Goal: Task Accomplishment & Management: Manage account settings

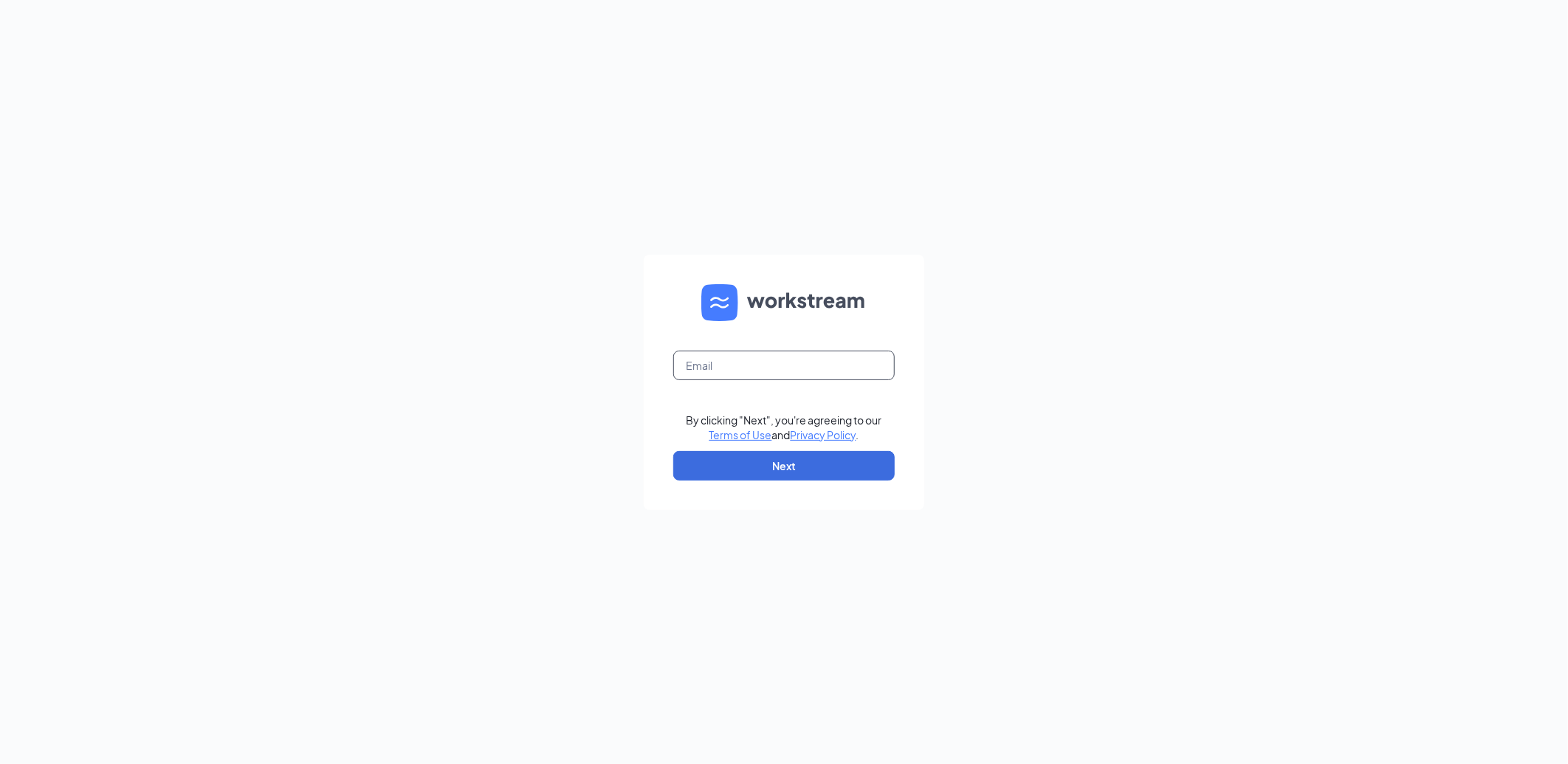
click at [729, 369] on input "text" at bounding box center [784, 365] width 221 height 29
type input "207563@famousforchicken.com"
click at [770, 462] on button "Next" at bounding box center [784, 465] width 221 height 29
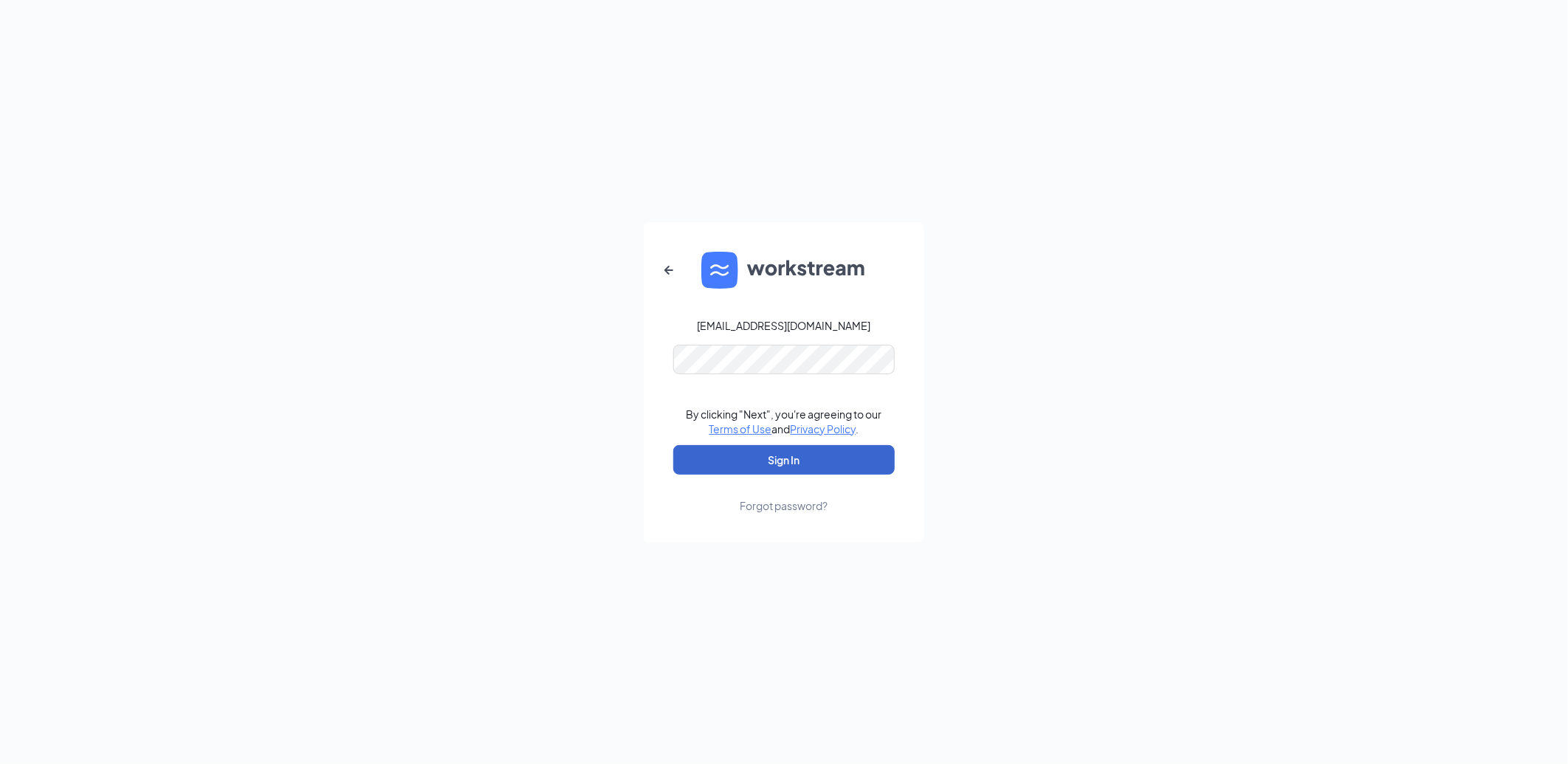
click at [778, 459] on button "Sign In" at bounding box center [784, 459] width 221 height 29
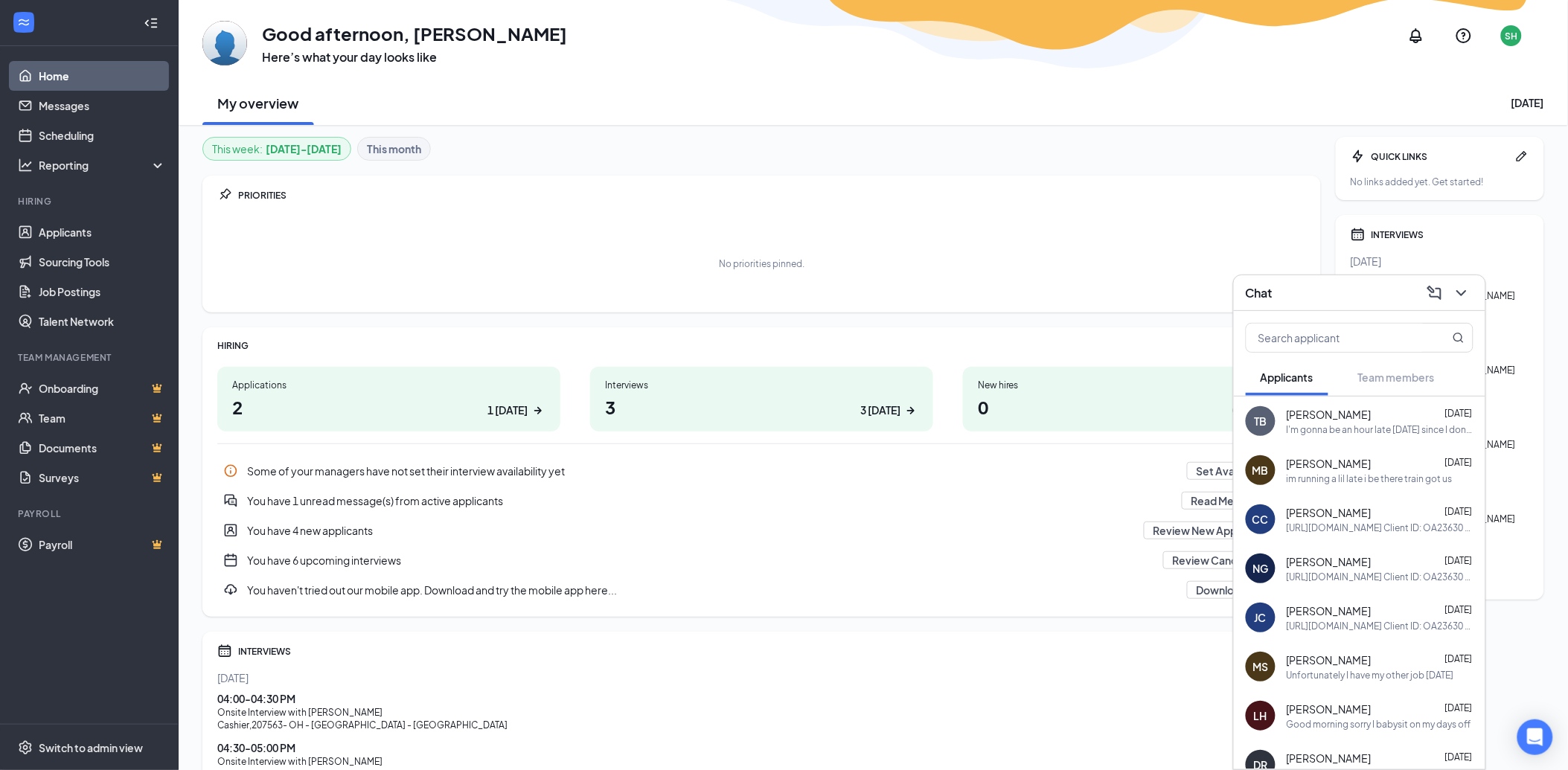
click at [1313, 563] on span "[PERSON_NAME]" at bounding box center [1329, 562] width 85 height 15
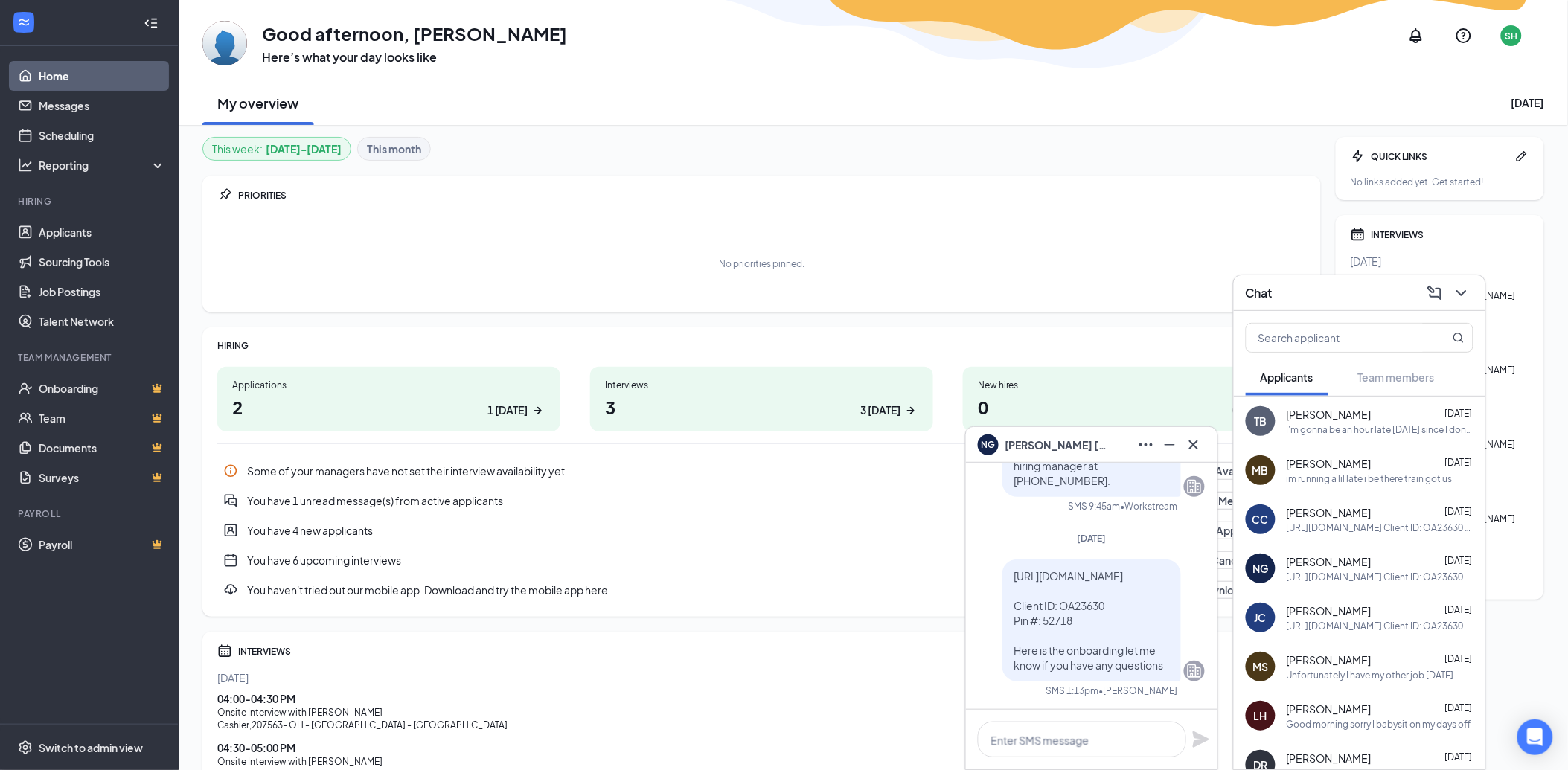
click at [1069, 443] on span "Nicholas Goins" at bounding box center [1057, 445] width 104 height 17
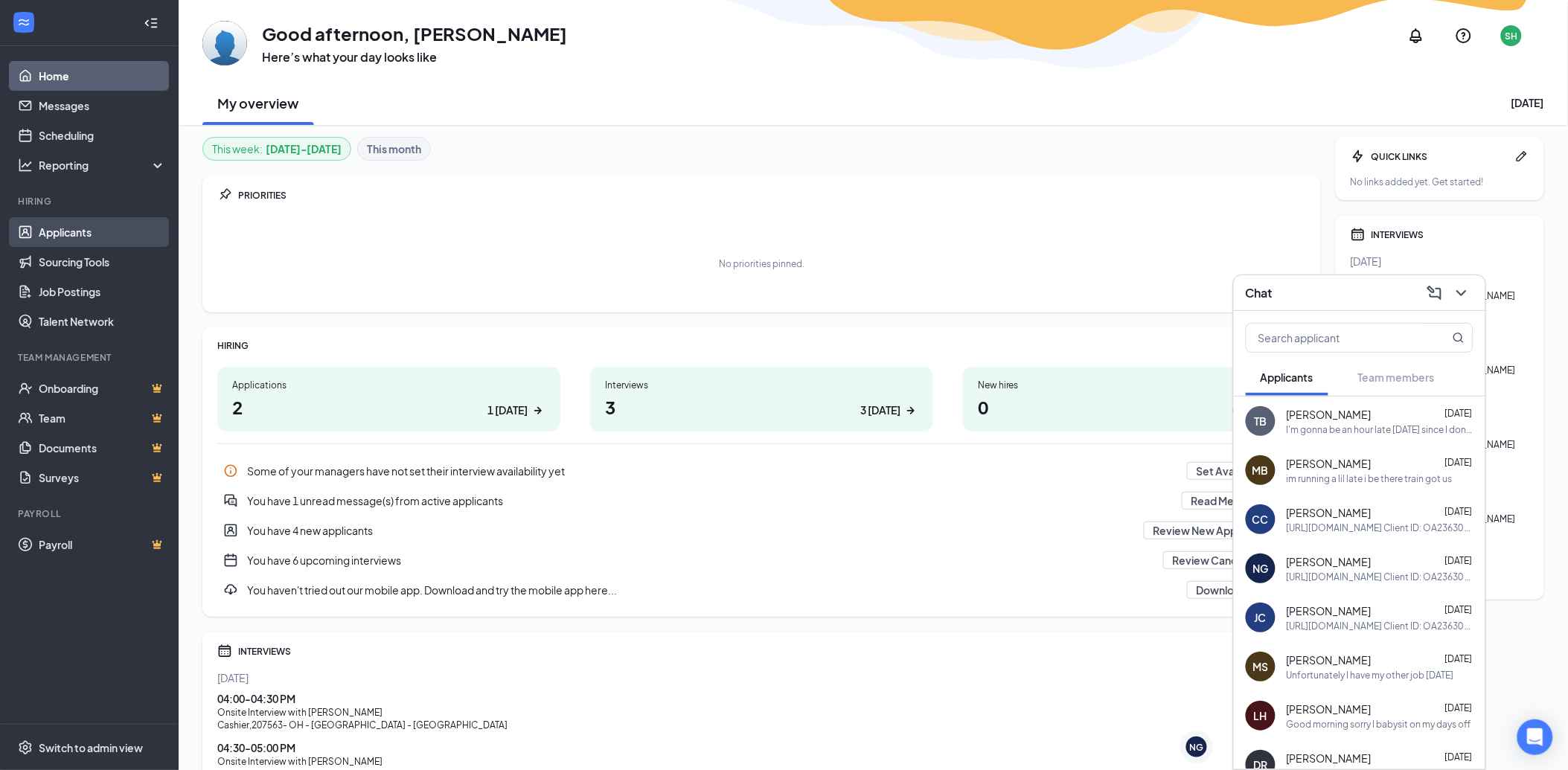
click at [71, 234] on link "Applicants" at bounding box center [102, 231] width 127 height 29
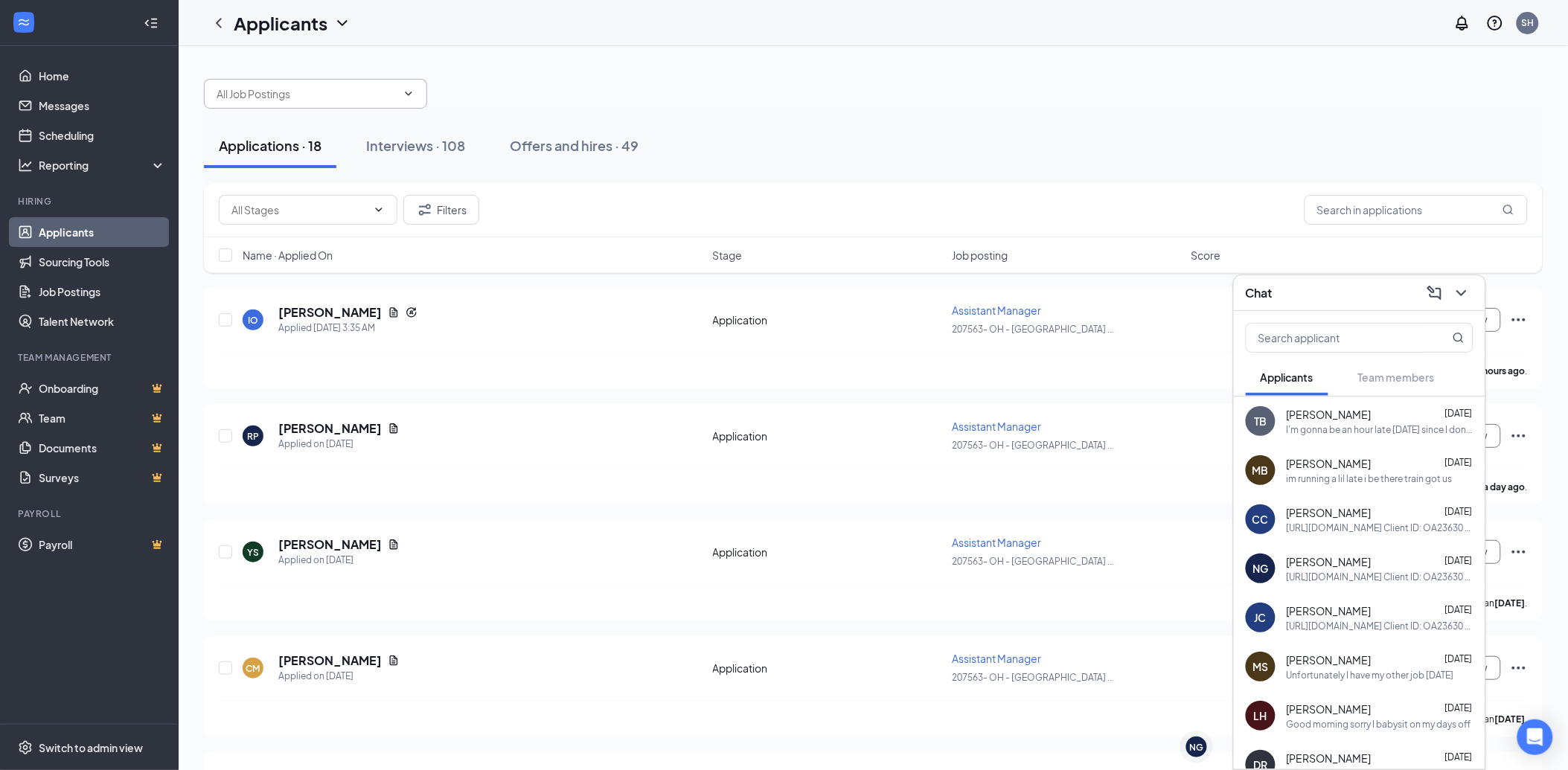
click at [407, 88] on icon "ChevronDown" at bounding box center [409, 94] width 12 height 12
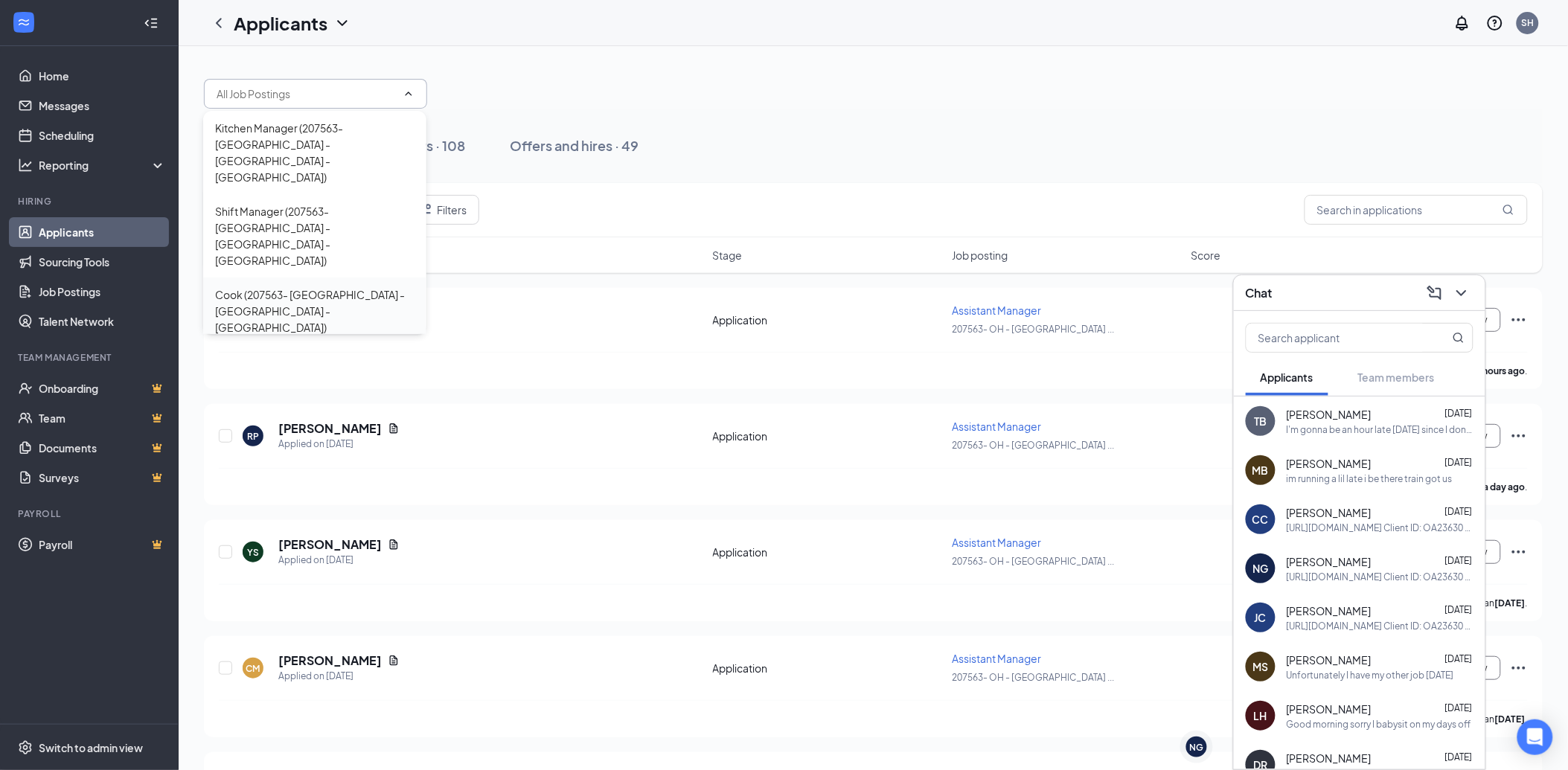
click at [338, 287] on div "Cook (207563- OH - Lima - Belle Ave)" at bounding box center [315, 311] width 200 height 49
type input "Cook (207563- OH - Lima - Belle Ave)"
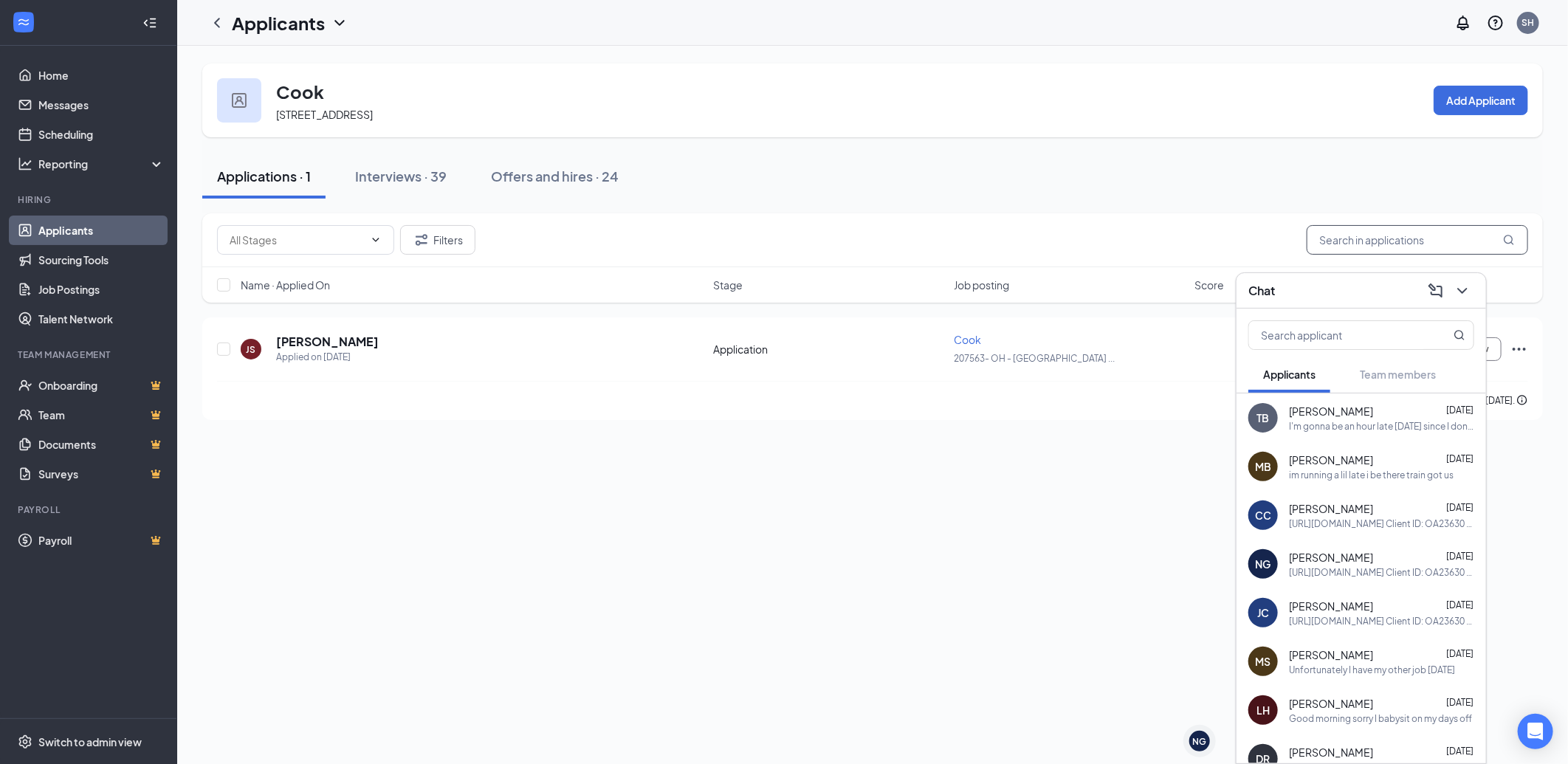
click at [1404, 241] on input "text" at bounding box center [1417, 239] width 221 height 29
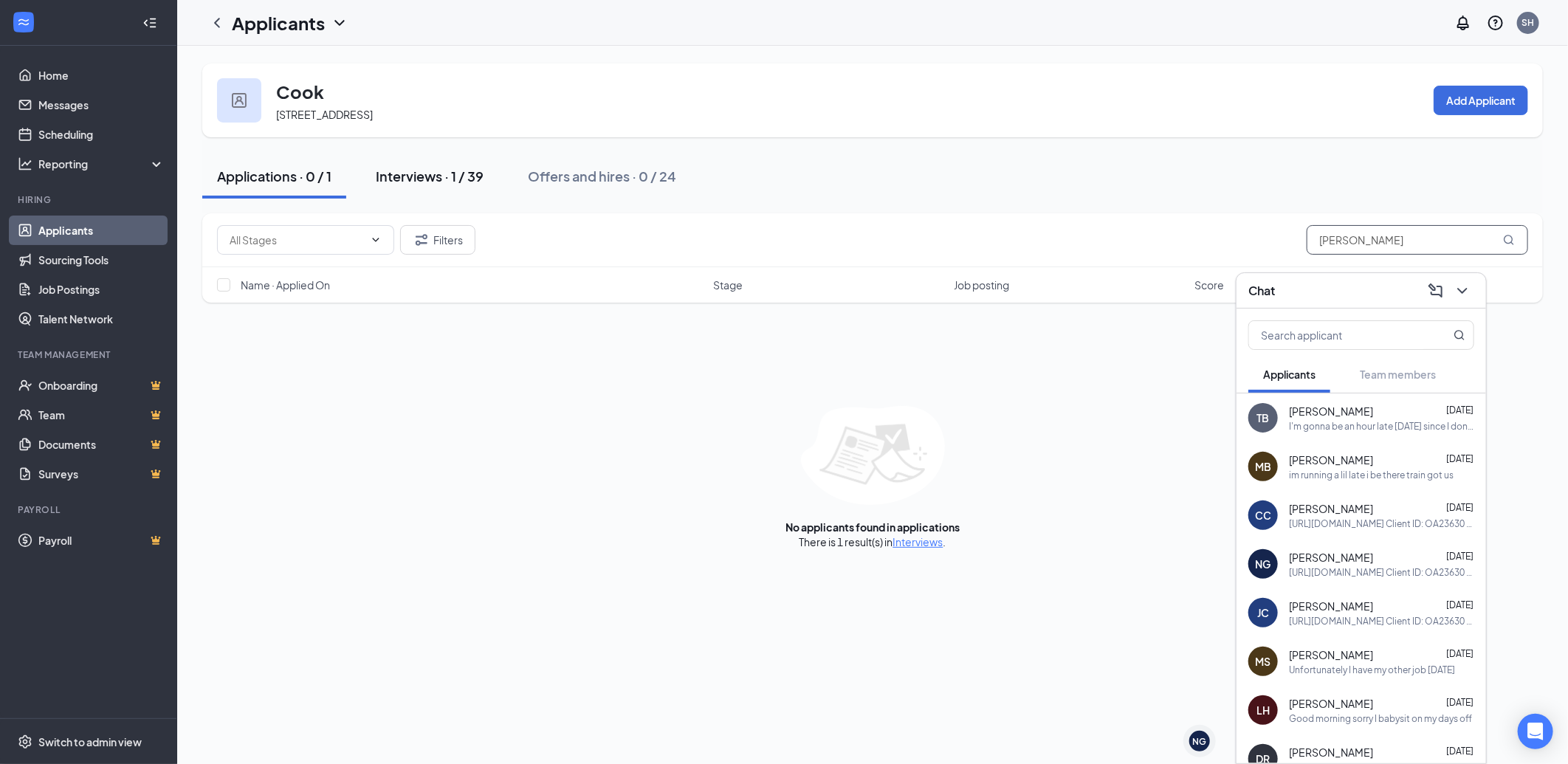
type input "goins"
click at [418, 171] on div "Interviews · 1 / 39" at bounding box center [430, 176] width 108 height 19
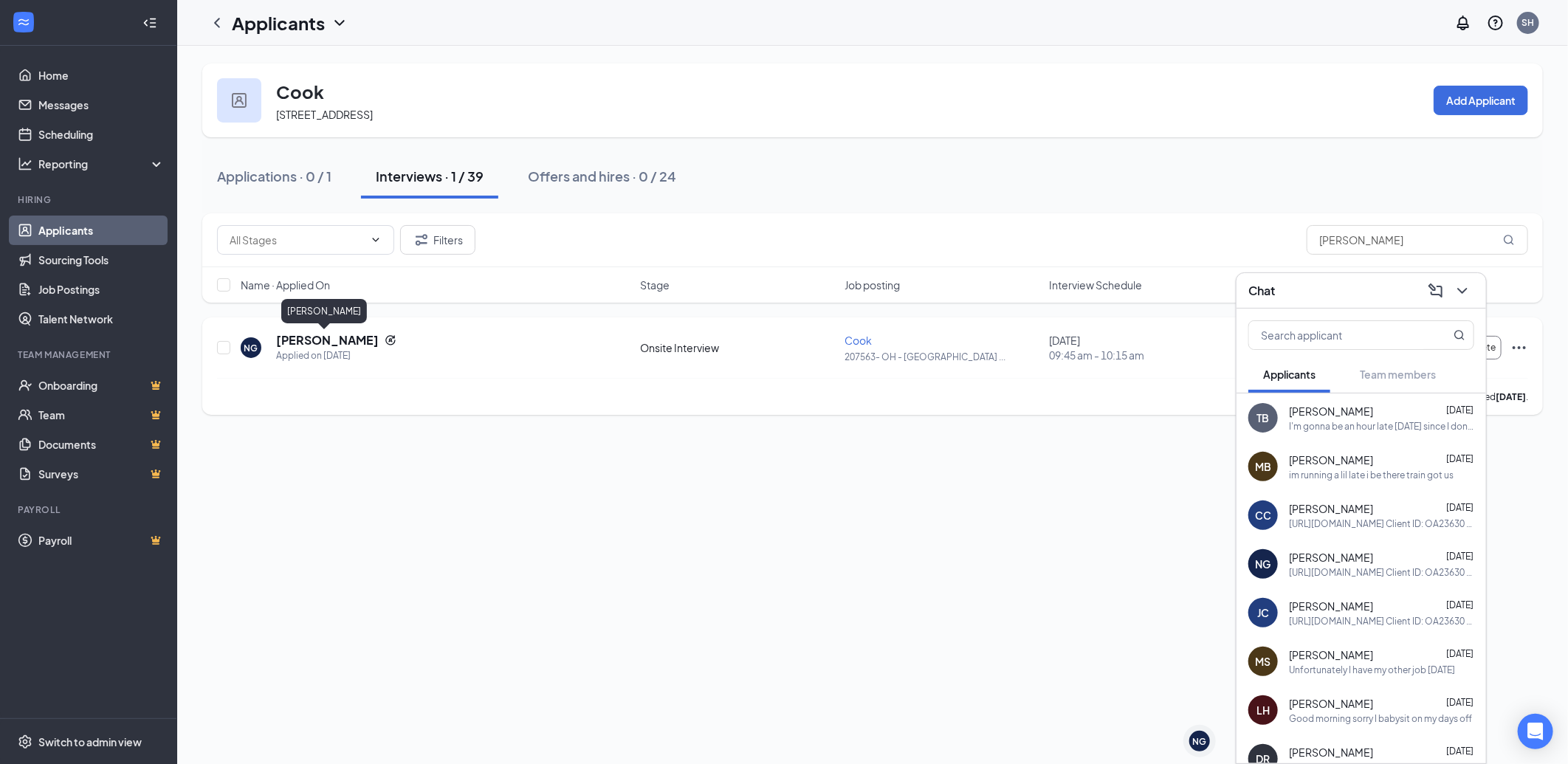
click at [298, 340] on h5 "[PERSON_NAME]" at bounding box center [327, 341] width 103 height 17
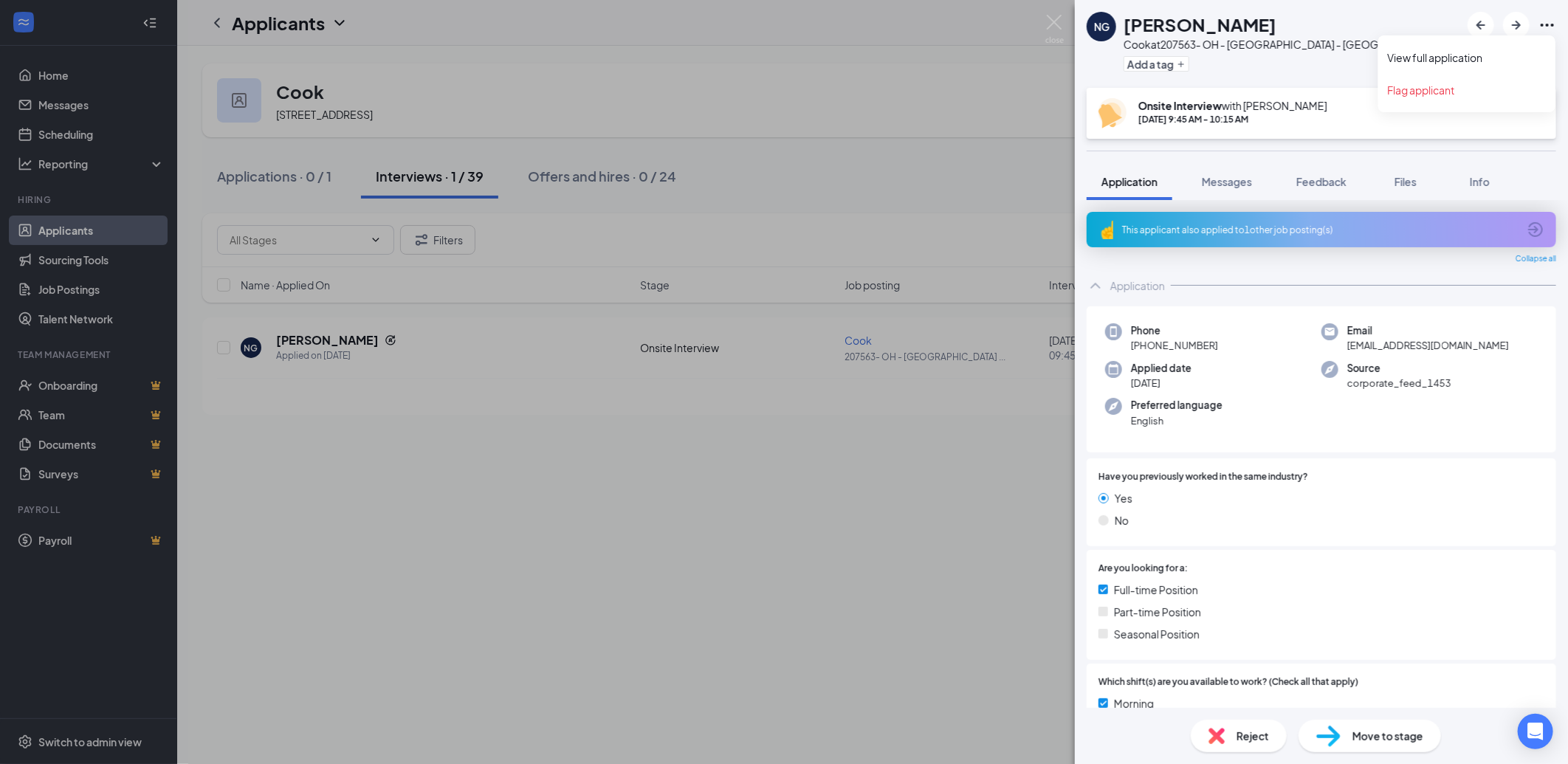
click at [1547, 26] on icon "Ellipses" at bounding box center [1548, 26] width 18 height 18
click at [1477, 63] on link "View full application" at bounding box center [1467, 58] width 159 height 15
click at [1053, 17] on img at bounding box center [1055, 29] width 19 height 29
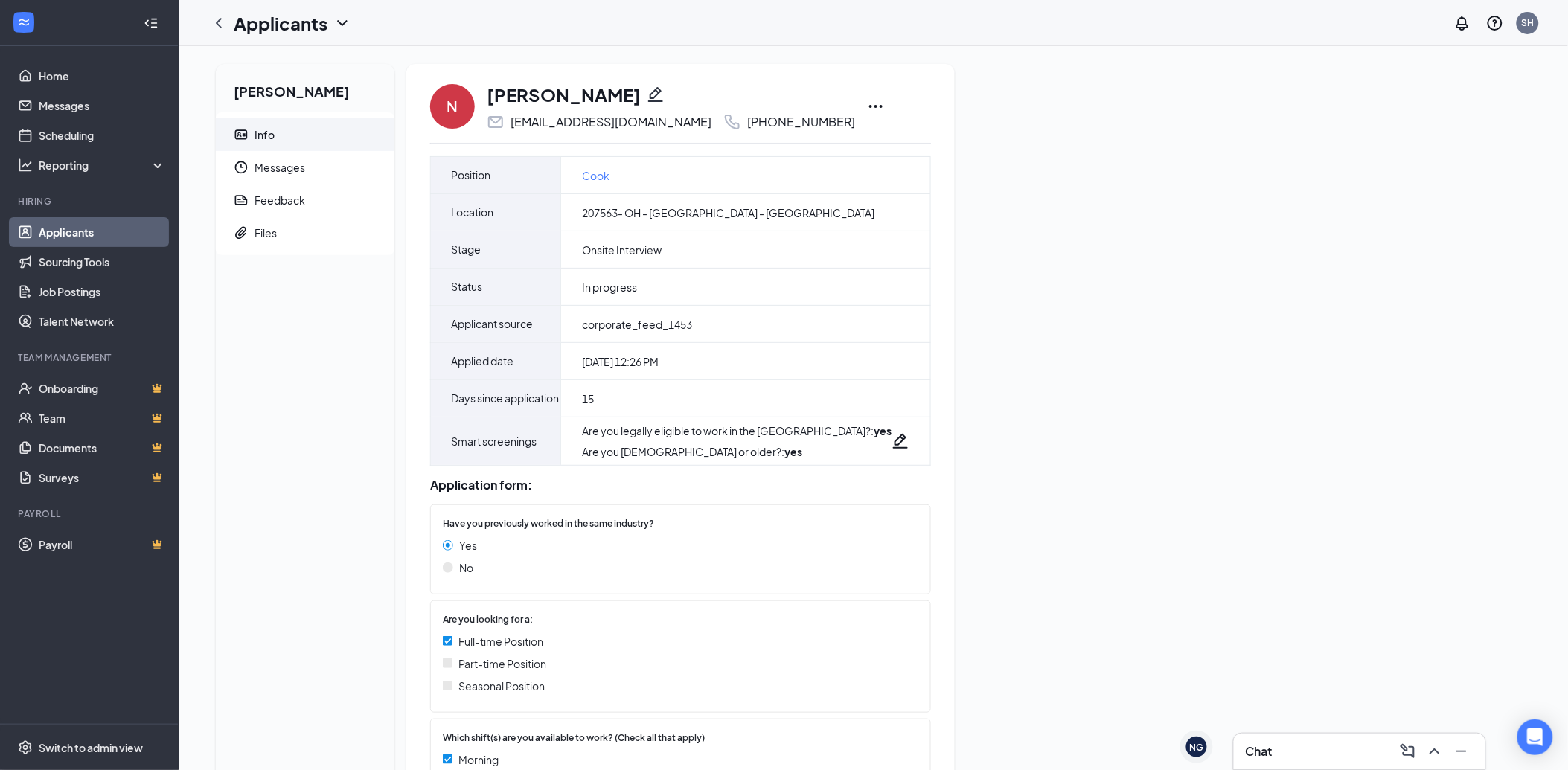
click at [1249, 748] on h3 "Chat" at bounding box center [1258, 752] width 26 height 17
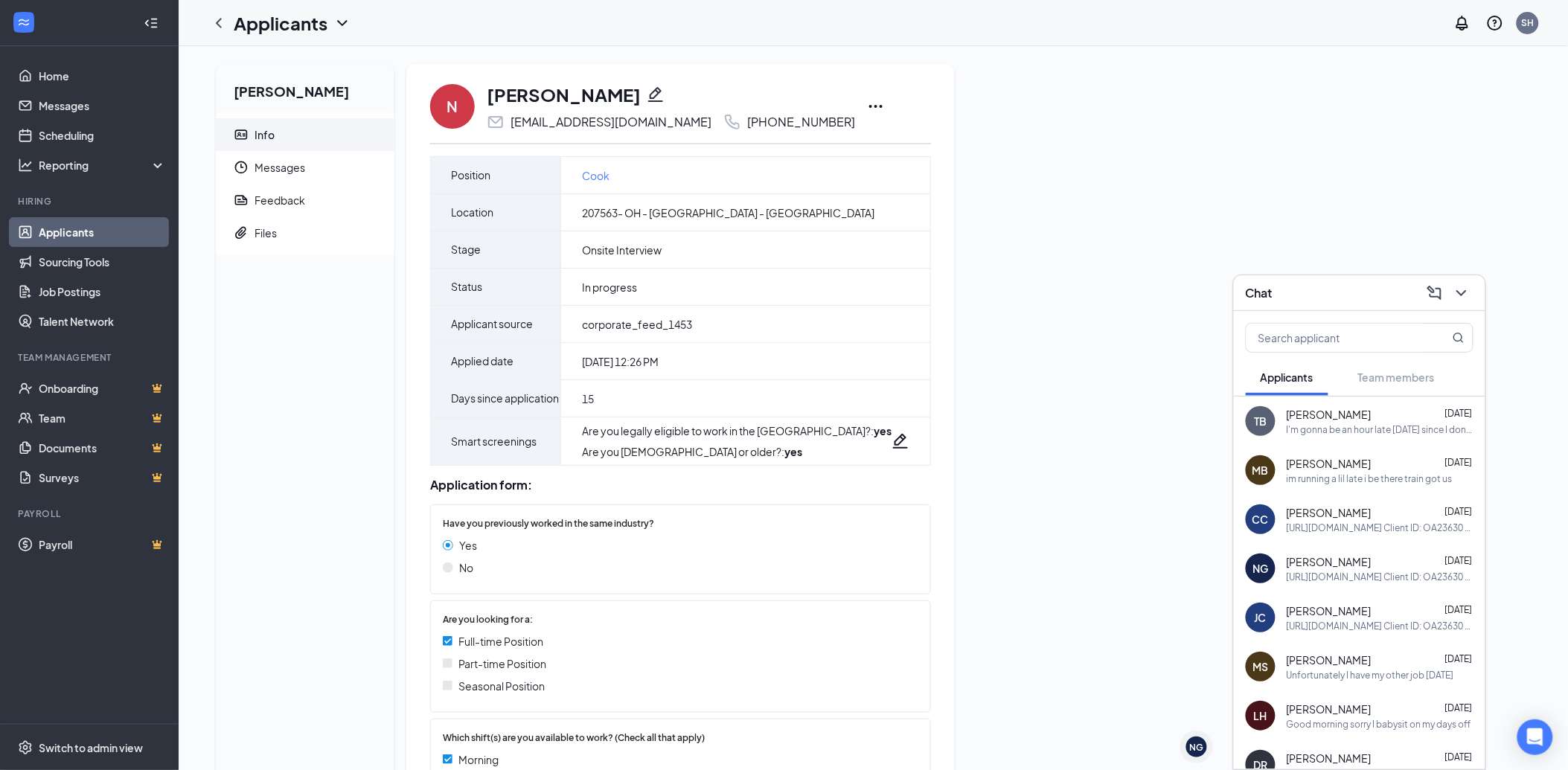
click at [1367, 563] on div "[PERSON_NAME] [DATE]" at bounding box center [1380, 562] width 187 height 15
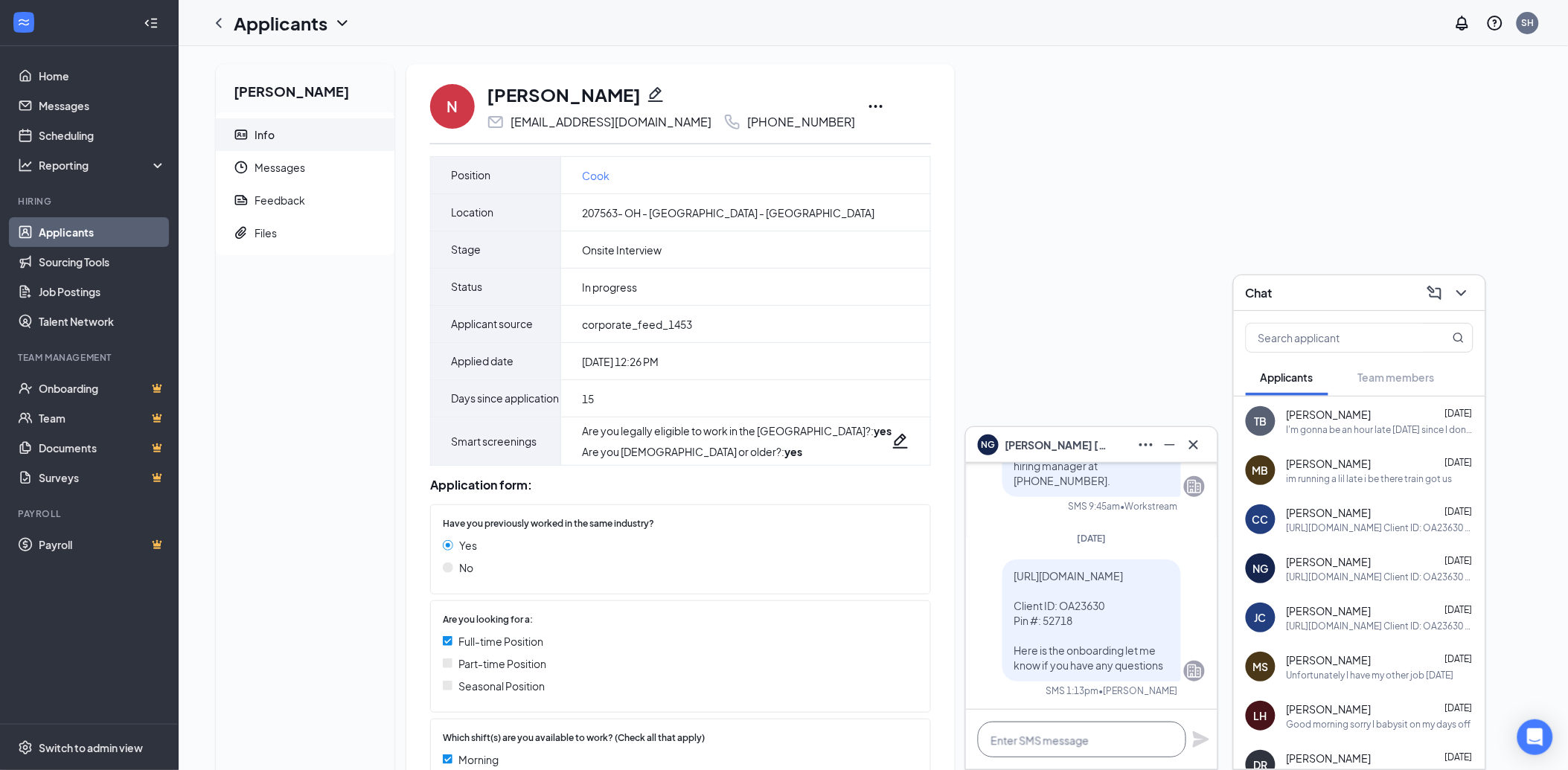
paste textarea "[URL][DOMAIN_NAME] Client ID: OA23630 Pin #: 52718"
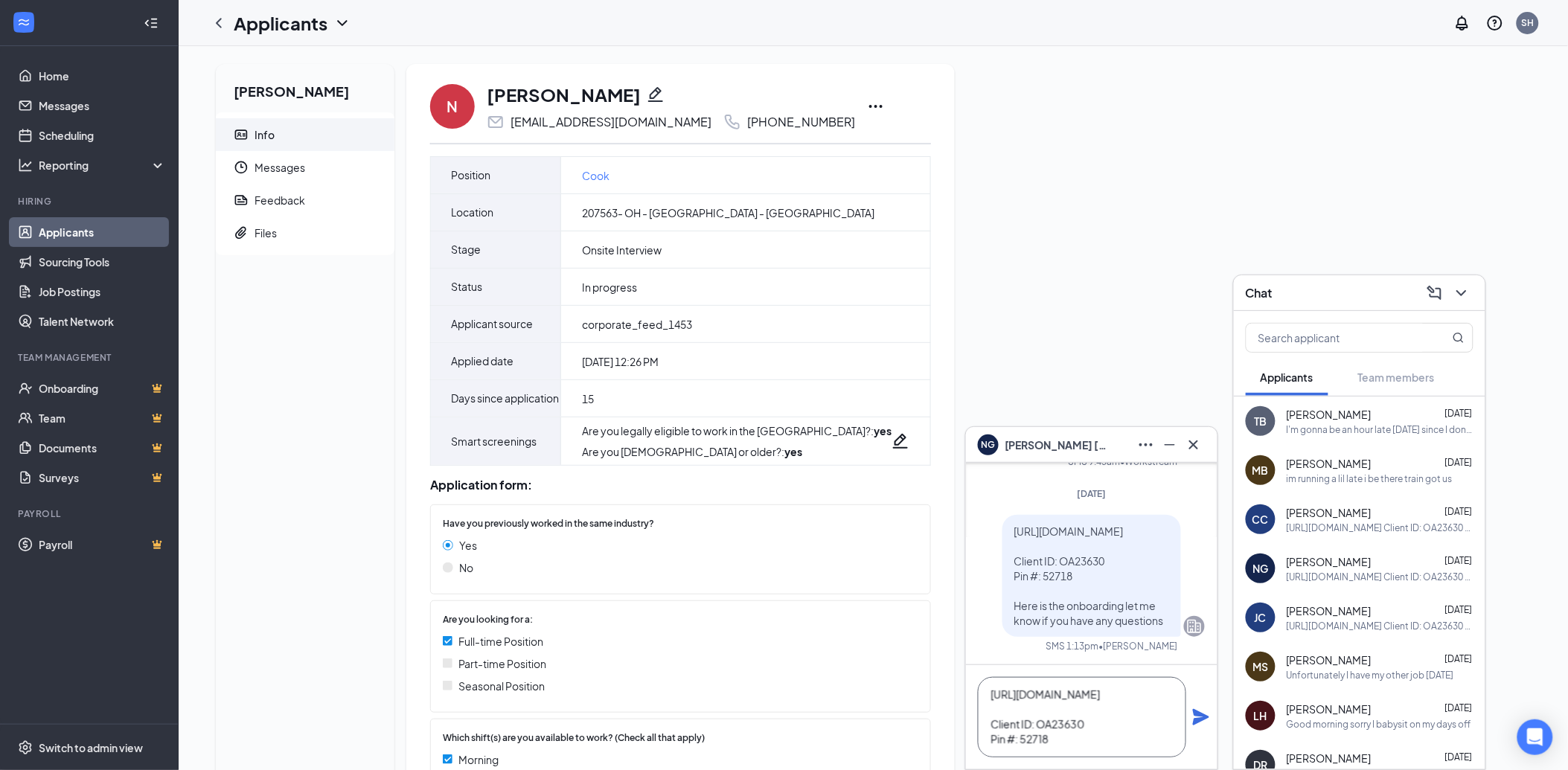
type textarea "[URL][DOMAIN_NAME] Client ID: OA23630 Pin #: 52718"
click at [1204, 715] on icon "Plane" at bounding box center [1202, 717] width 17 height 17
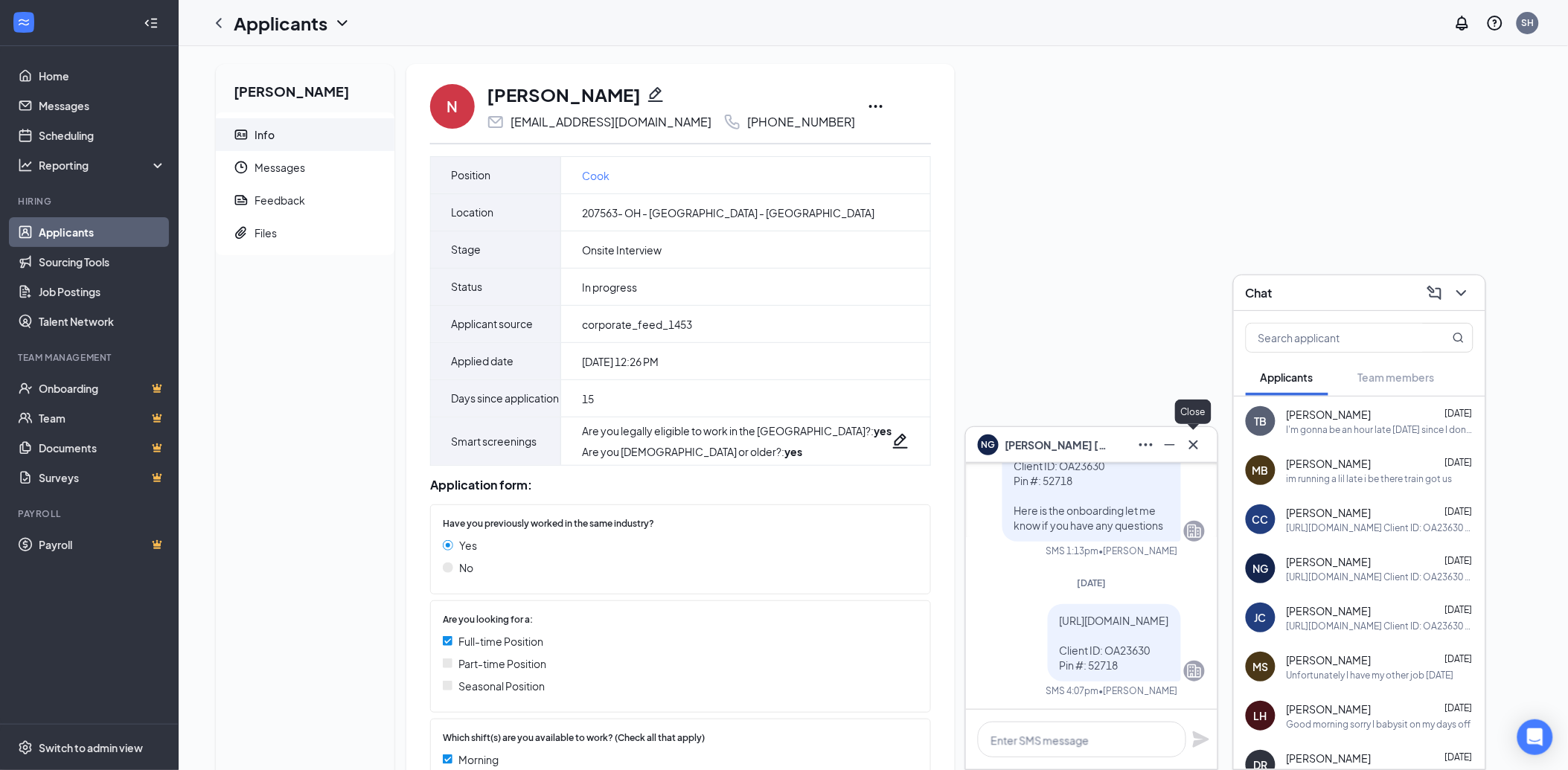
click at [1193, 445] on icon "Cross" at bounding box center [1194, 445] width 18 height 18
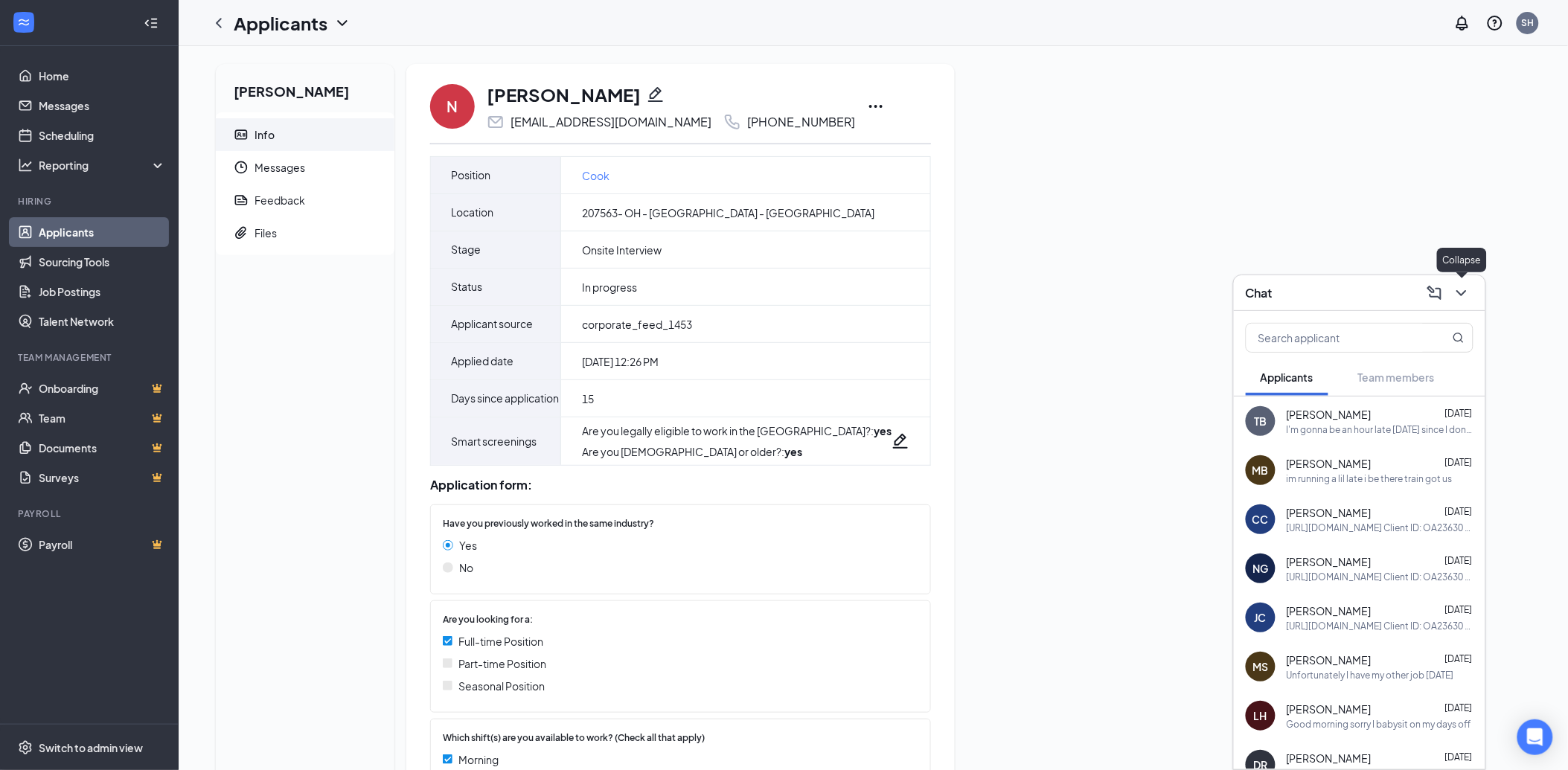
click at [1467, 290] on icon "ChevronDown" at bounding box center [1462, 293] width 18 height 18
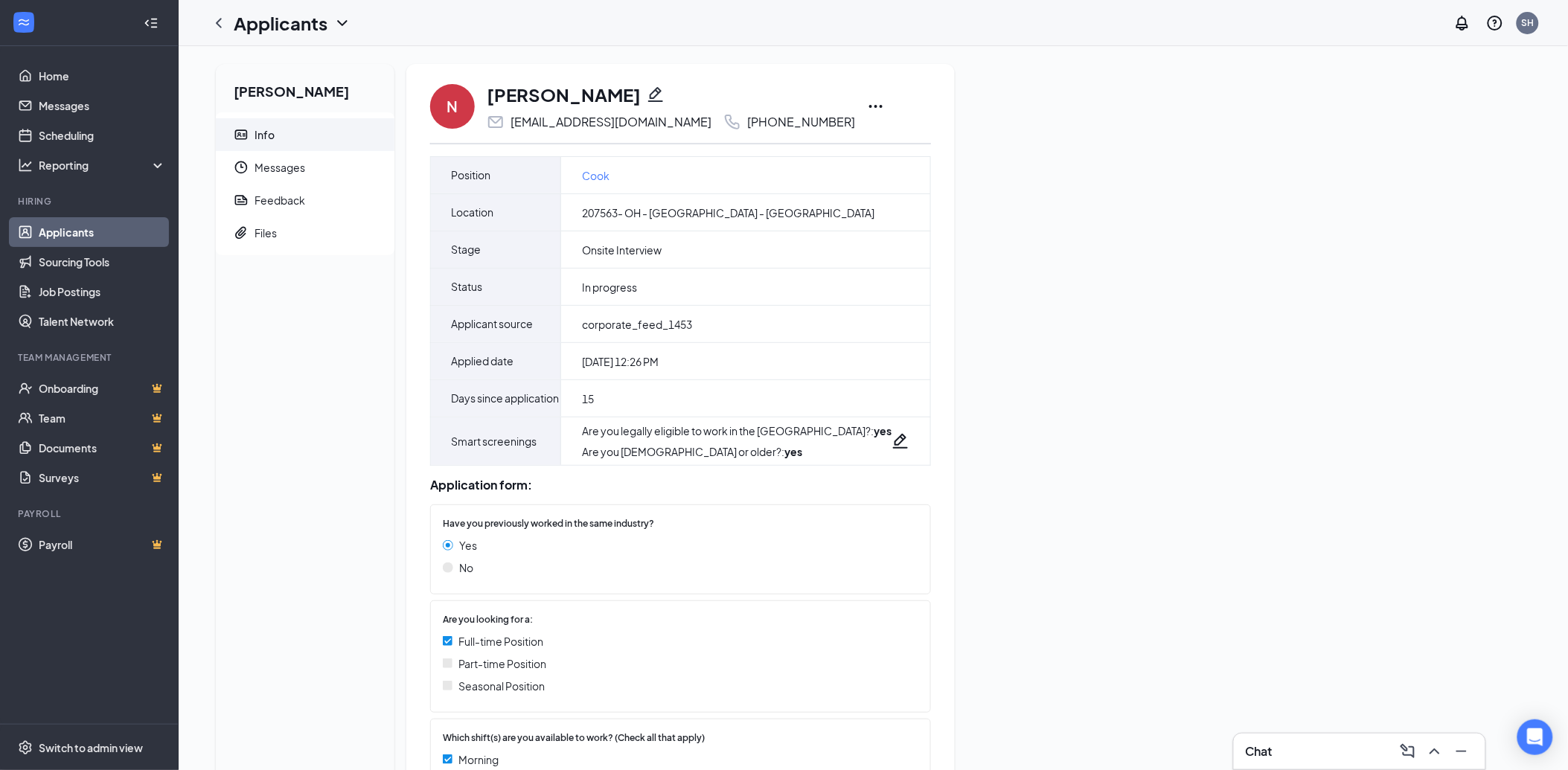
click at [649, 92] on icon "Pencil" at bounding box center [656, 95] width 15 height 15
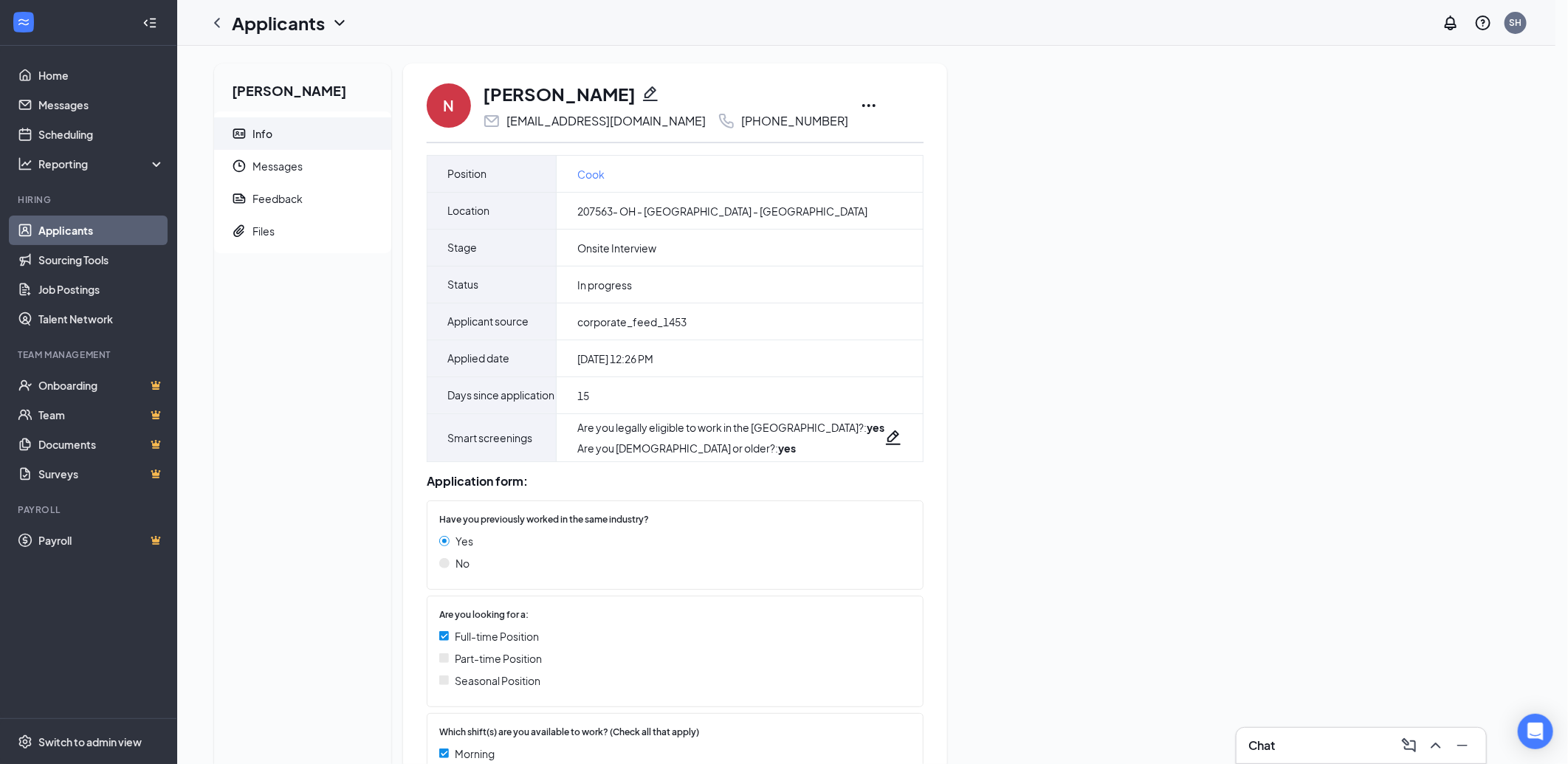
type input "[PHONE_NUMBER]"
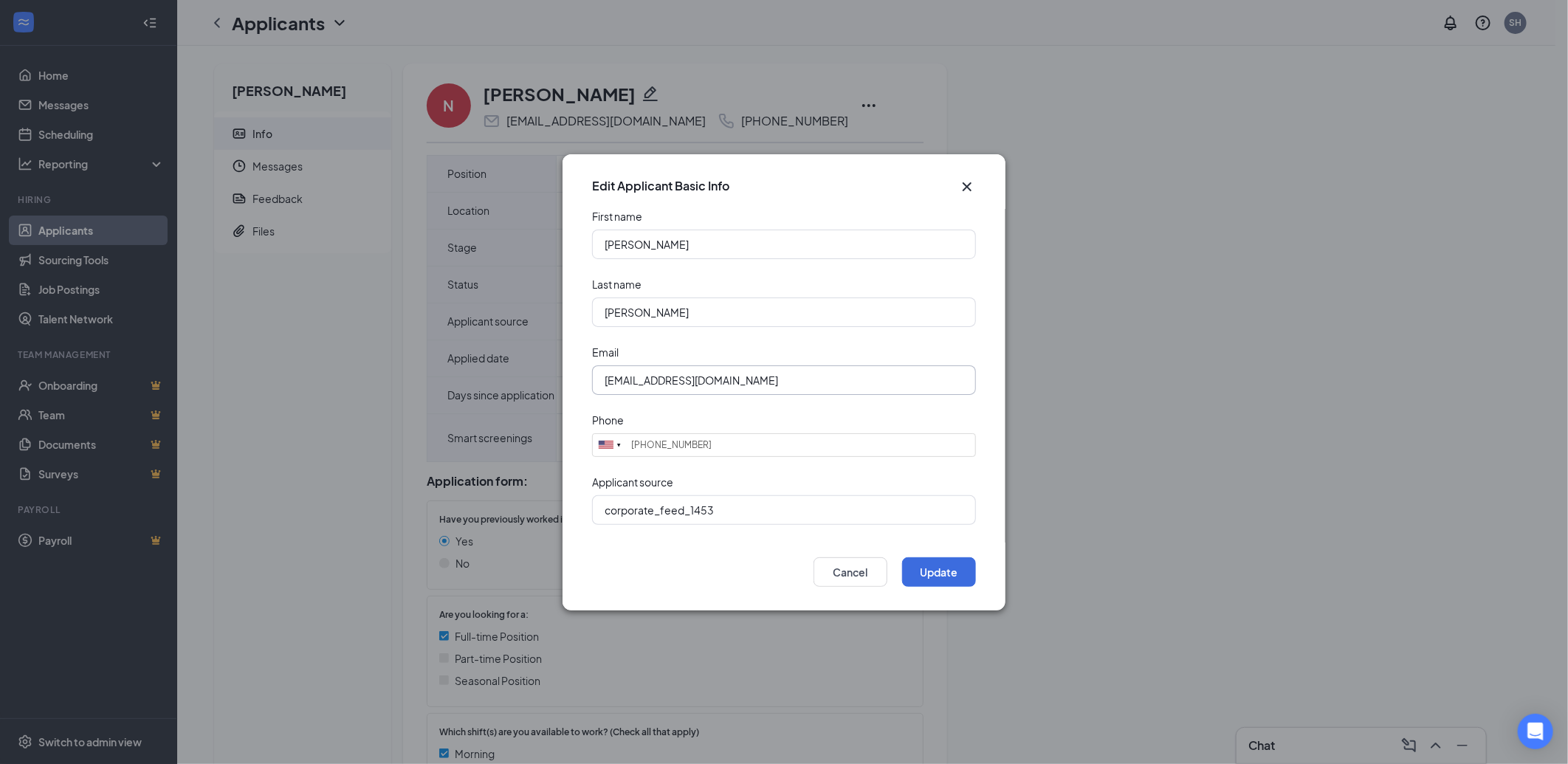
drag, startPoint x: 759, startPoint y: 381, endPoint x: 469, endPoint y: 392, distance: 290.2
click at [469, 392] on div "Edit Applicant Basic Info First name [PERSON_NAME] Last name [PERSON_NAME] Emai…" at bounding box center [784, 382] width 1568 height 764
type input "[EMAIL_ADDRESS][DOMAIN_NAME]"
drag, startPoint x: 706, startPoint y: 447, endPoint x: 628, endPoint y: 447, distance: 78.0
click at [628, 447] on input "[PHONE_NUMBER]" at bounding box center [784, 444] width 384 height 23
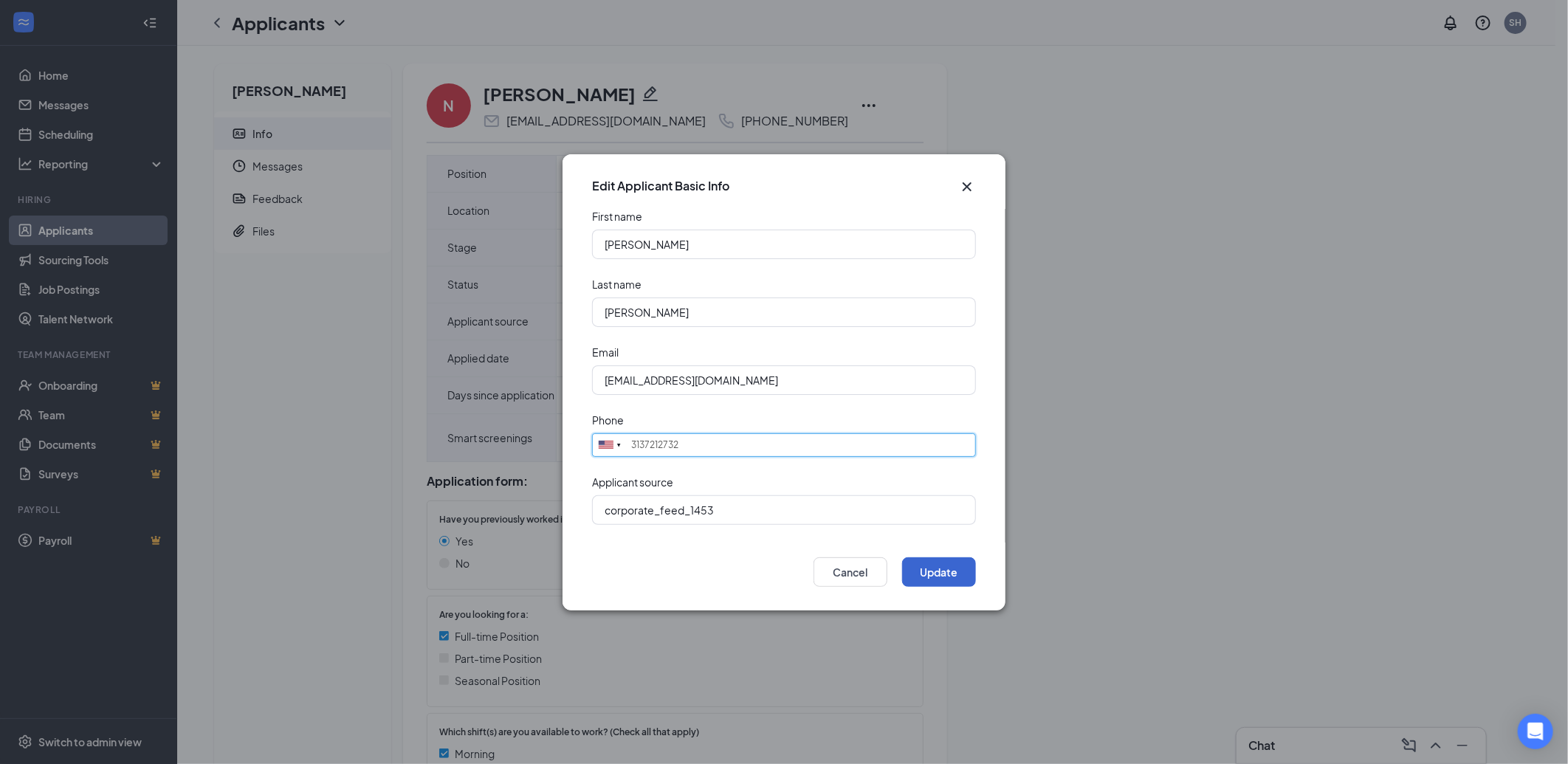
type input "3137212732"
click at [922, 576] on button "Update" at bounding box center [939, 572] width 74 height 29
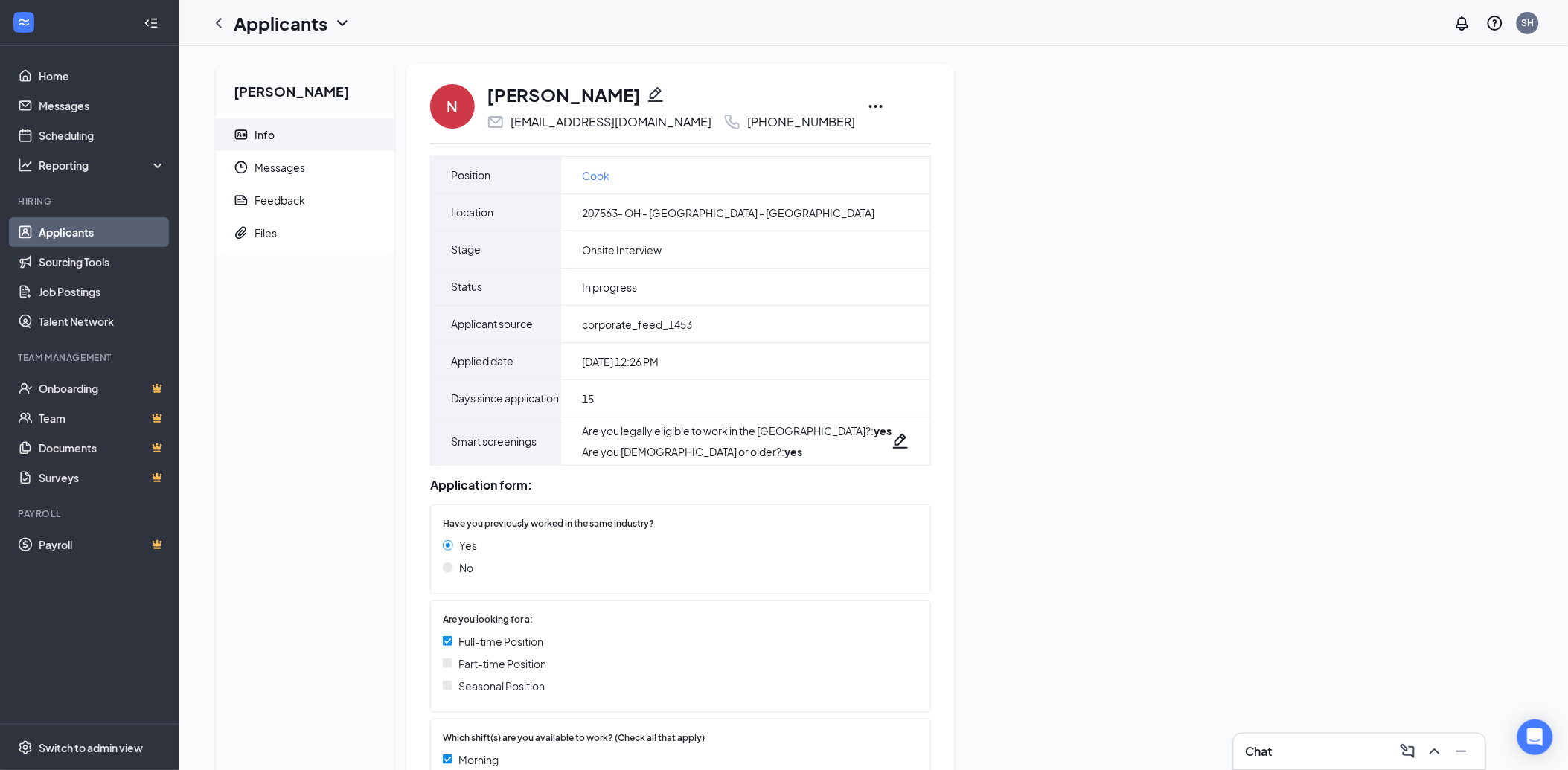
click at [1268, 752] on h3 "Chat" at bounding box center [1258, 752] width 26 height 17
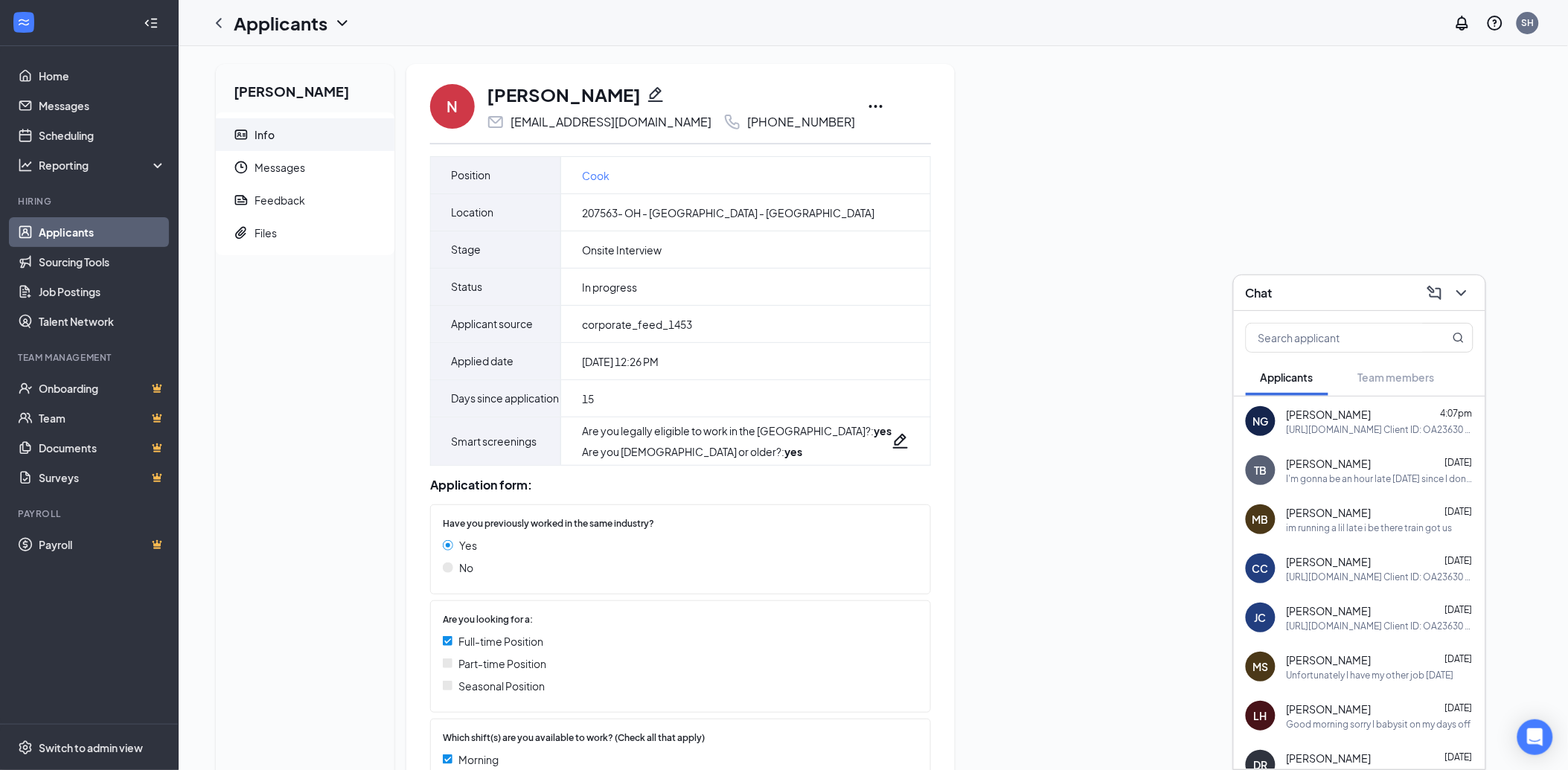
click at [1364, 407] on div "[PERSON_NAME] 4:07pm" at bounding box center [1380, 414] width 187 height 15
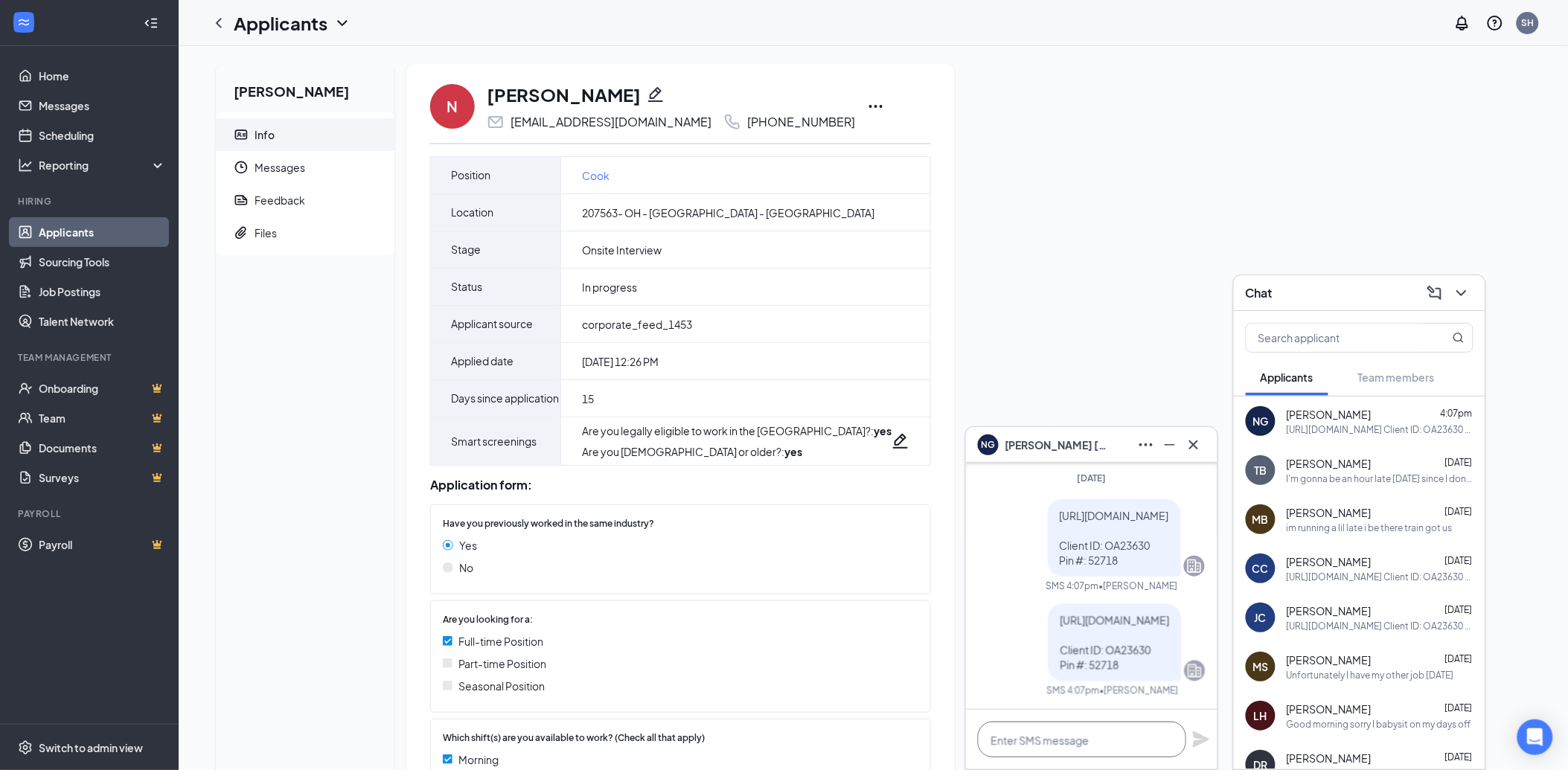
paste textarea "[URL][DOMAIN_NAME] Client ID: OA23630 Pin #: 52718"
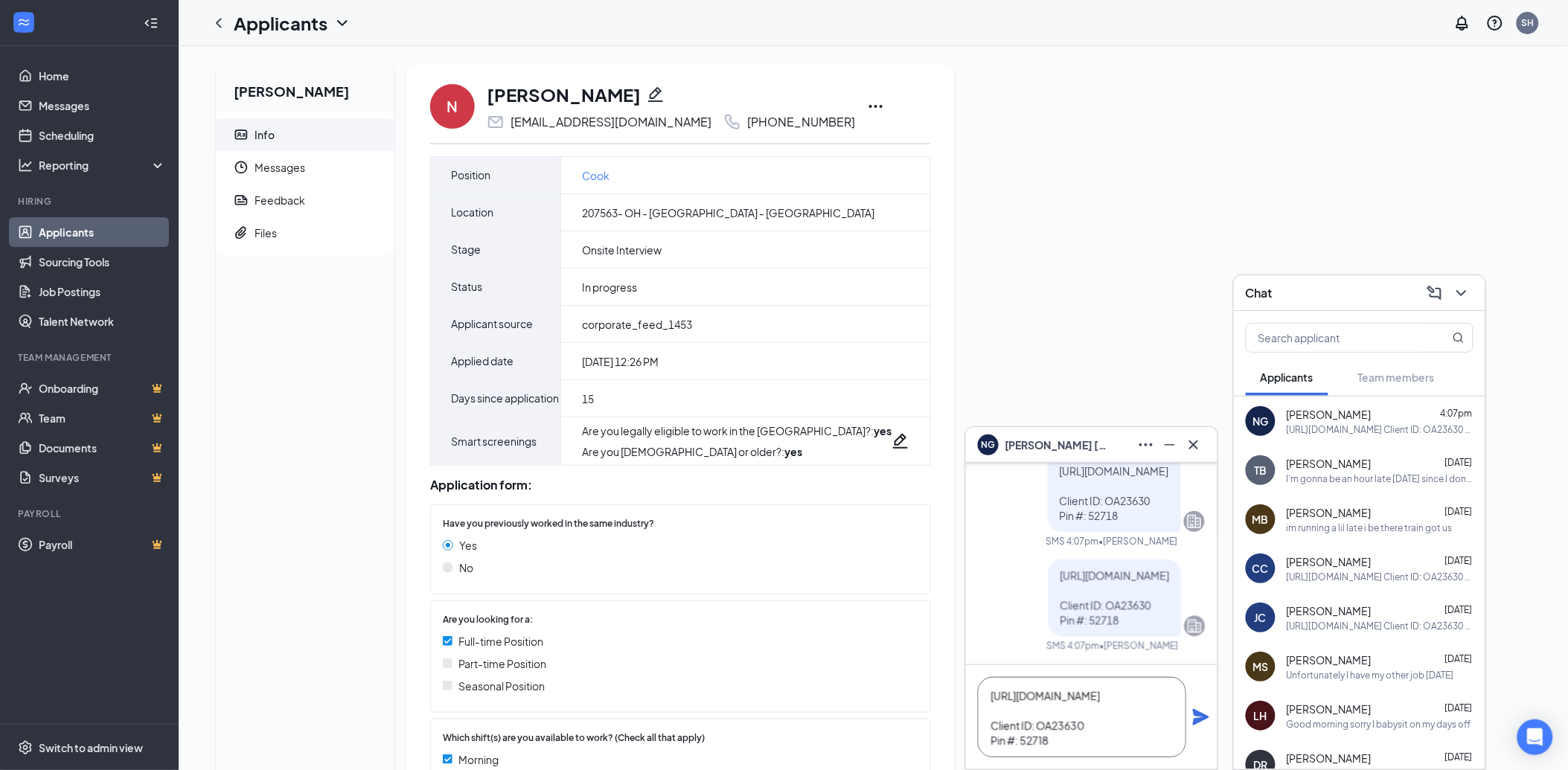
scroll to position [61, 0]
type textarea "[URL][DOMAIN_NAME] Client ID: OA23630 Pin #: 52718"
click at [1199, 715] on icon "Plane" at bounding box center [1202, 717] width 17 height 17
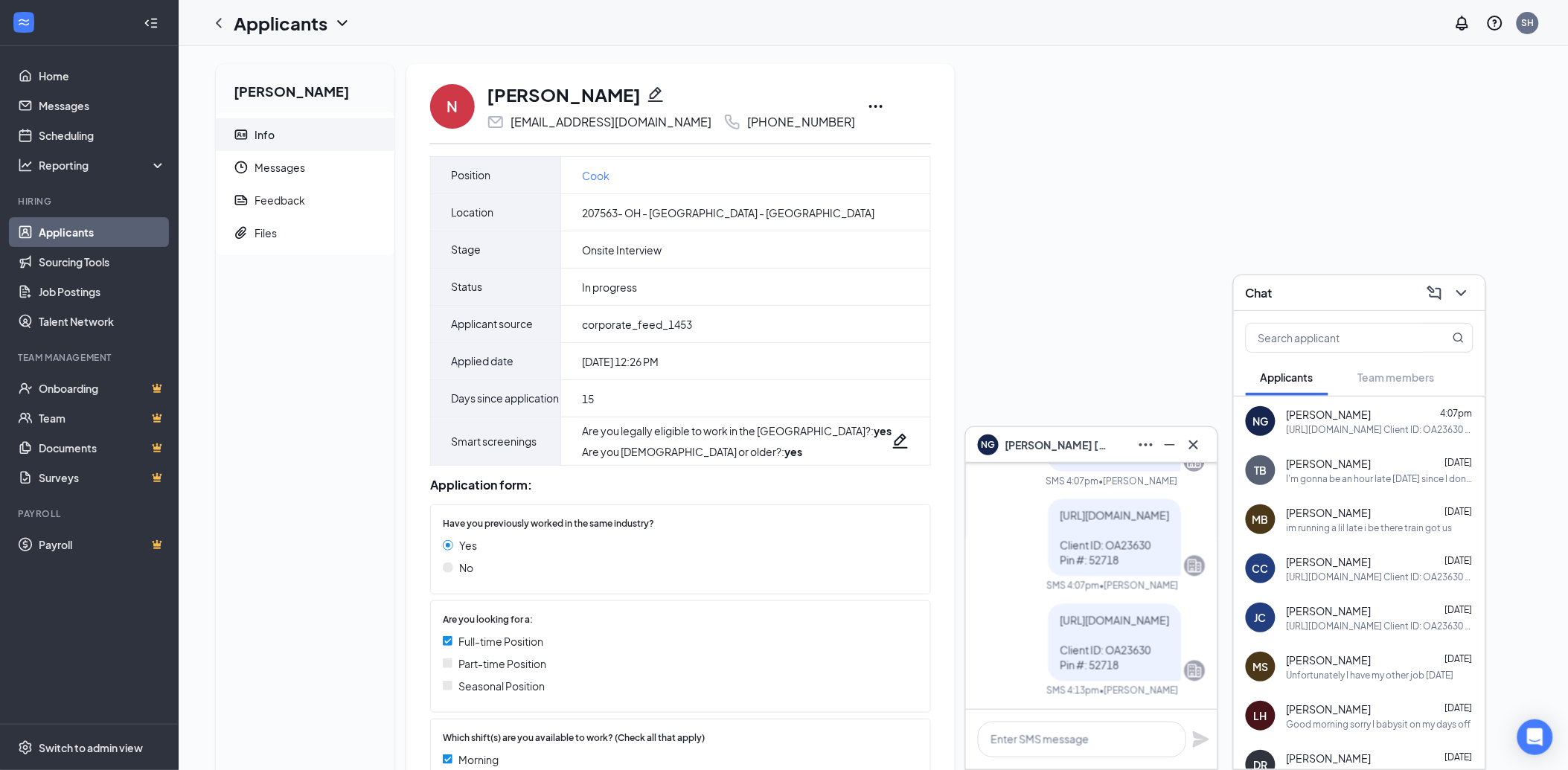
scroll to position [0, 0]
click at [1196, 441] on icon "Cross" at bounding box center [1194, 444] width 9 height 9
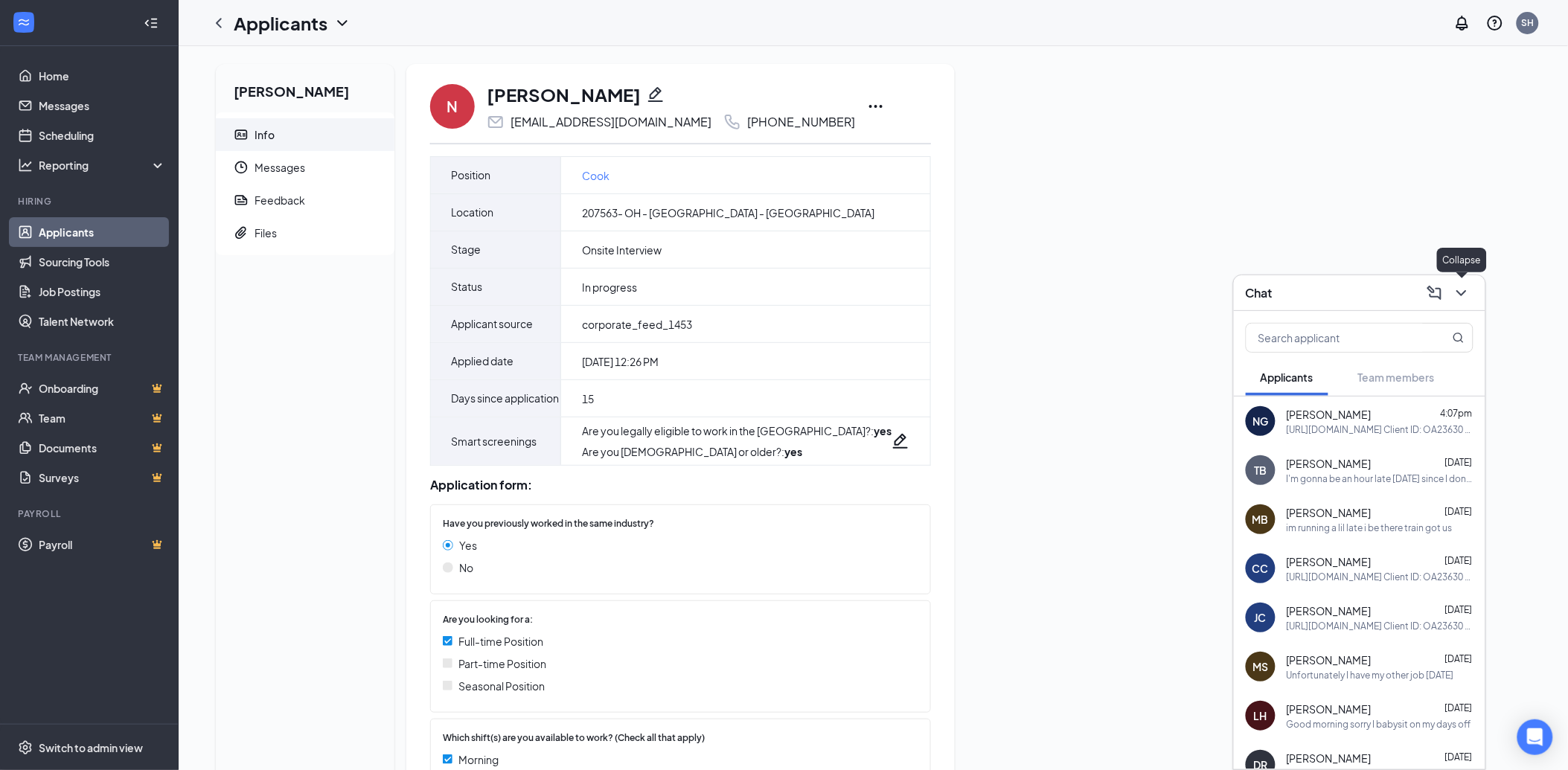
click at [1469, 286] on icon "ChevronDown" at bounding box center [1462, 293] width 18 height 18
